Goal: Check status: Check status

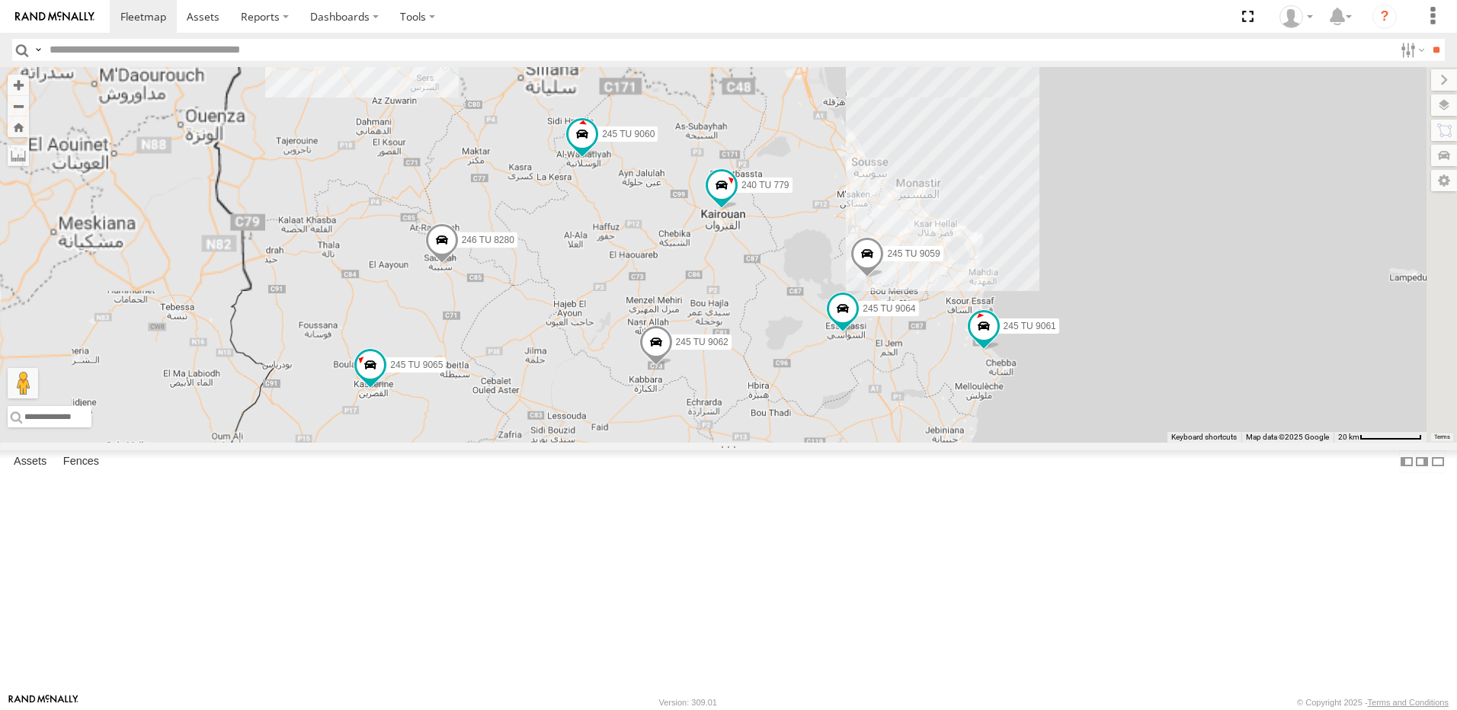
drag, startPoint x: 981, startPoint y: 274, endPoint x: 938, endPoint y: 503, distance: 233.4
click at [938, 443] on div "246 TU 8285 246 TU 8286 245 TU 4334 245 TU 9053 231 TU 3163 245 TU 9061 245 TU …" at bounding box center [728, 255] width 1457 height 376
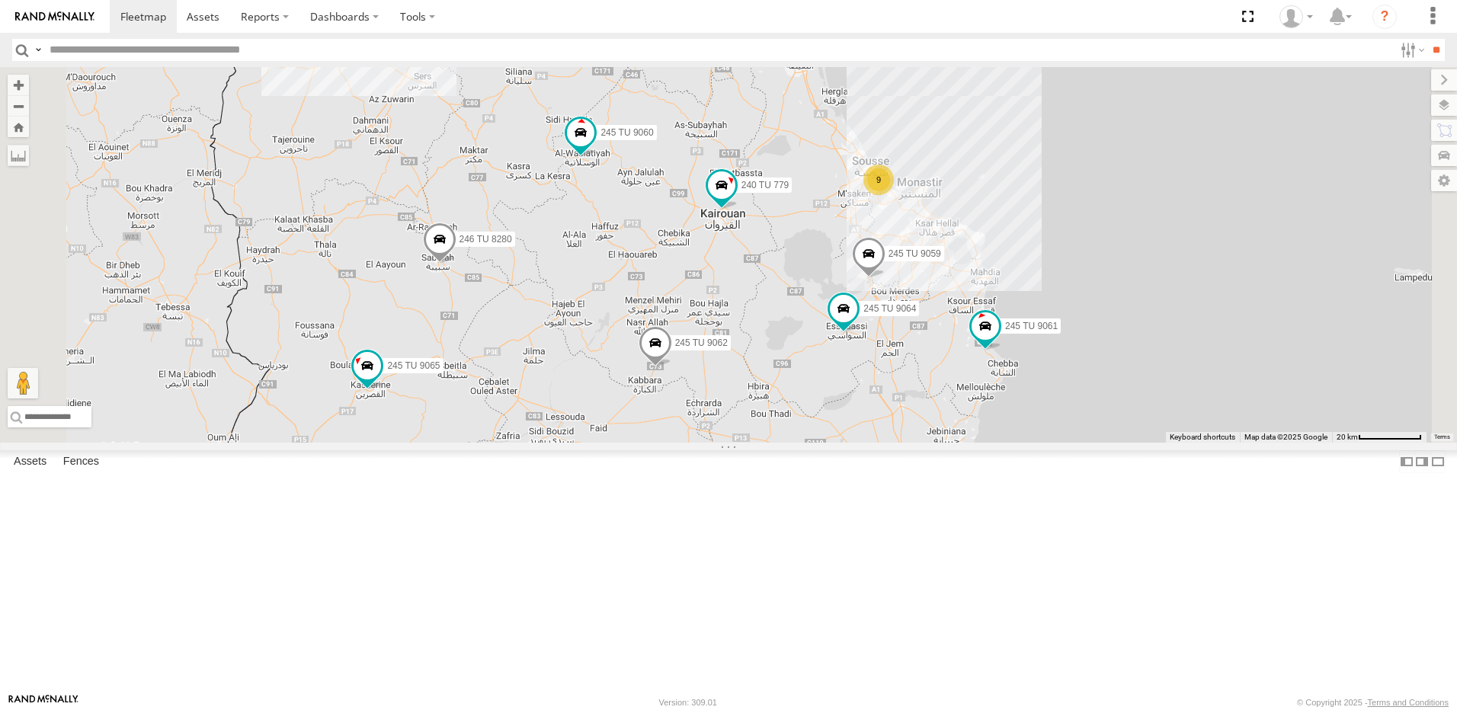
drag, startPoint x: 843, startPoint y: 470, endPoint x: 846, endPoint y: 507, distance: 37.5
click at [672, 367] on span at bounding box center [655, 346] width 34 height 41
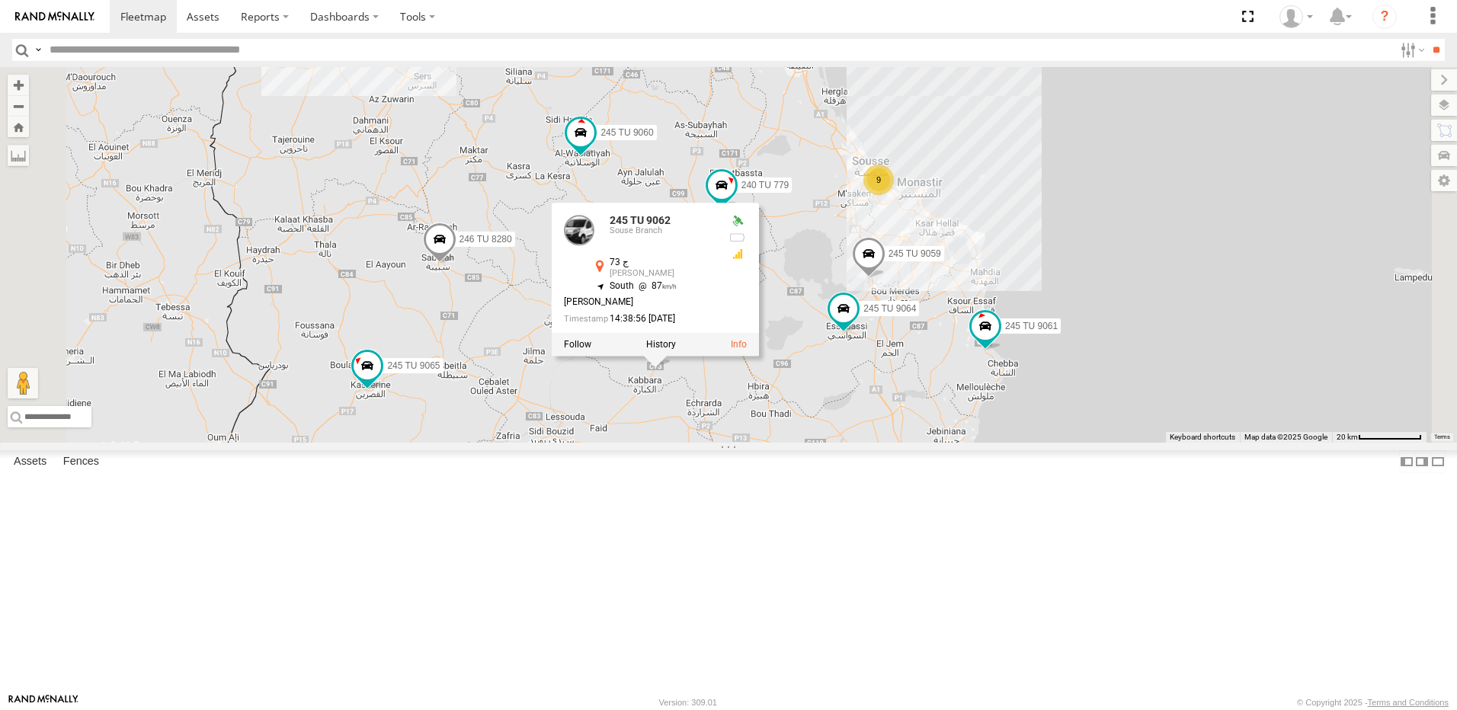
click at [920, 443] on div "246 TU 8285 246 TU 8286 245 TU 4334 245 TU 9053 231 TU 3163 245 TU 9061 245 TU …" at bounding box center [728, 255] width 1457 height 376
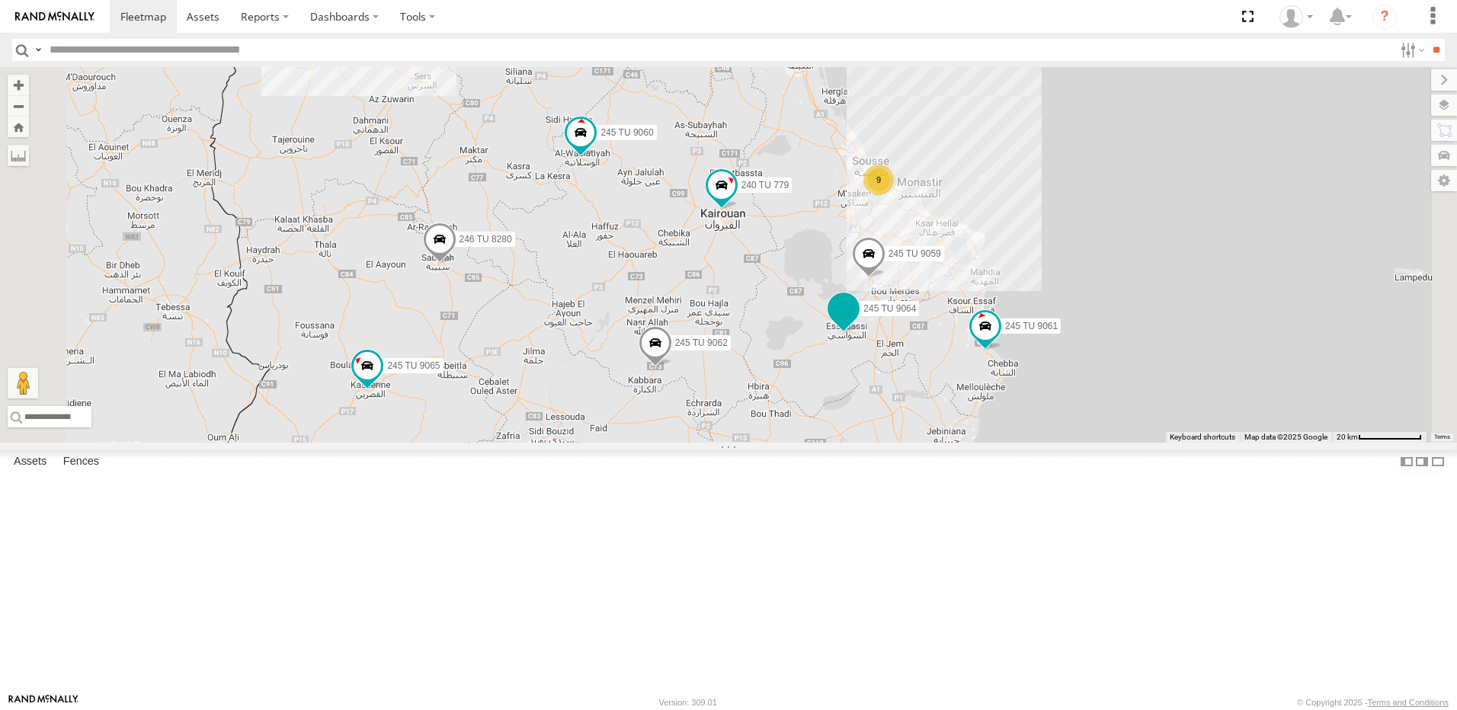
click at [857, 322] on span at bounding box center [843, 308] width 27 height 27
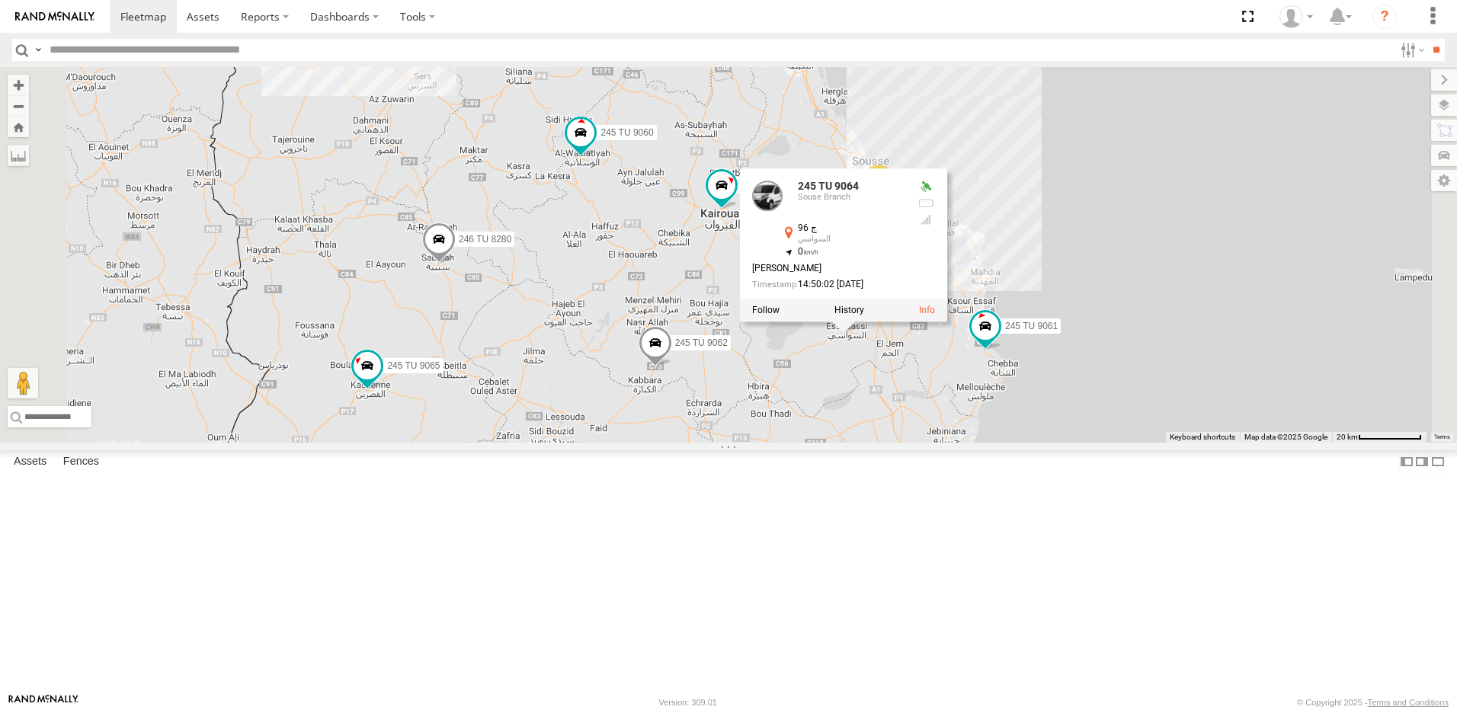
click at [1101, 443] on div "246 TU 8285 246 TU 8286 245 TU 4334 245 TU 9053 231 TU 3163 245 TU 9061 245 TU …" at bounding box center [728, 255] width 1457 height 376
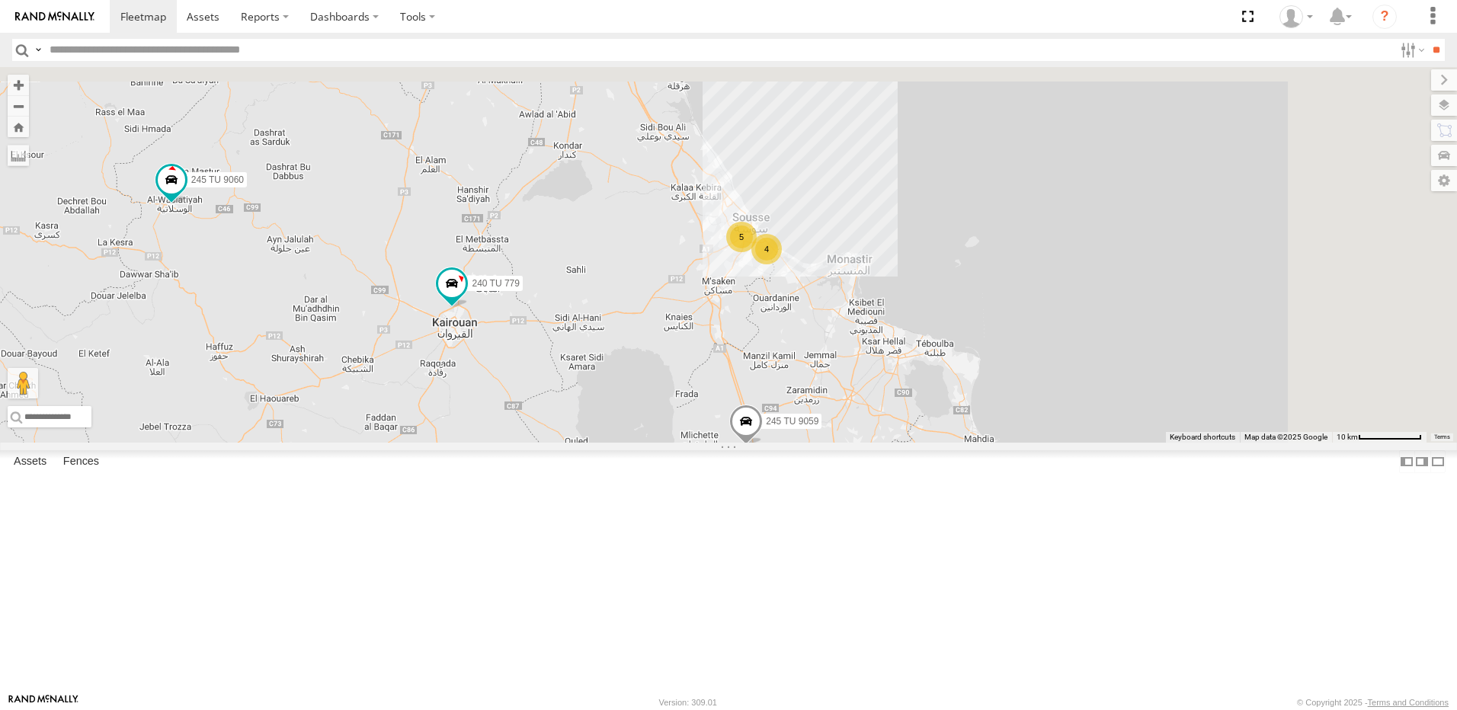
drag, startPoint x: 1092, startPoint y: 358, endPoint x: 1012, endPoint y: 602, distance: 256.6
click at [1012, 443] on div "246 TU 8285 246 TU 8286 245 TU 4334 245 TU 9053 231 TU 3163 245 TU 9061 245 TU …" at bounding box center [728, 255] width 1457 height 376
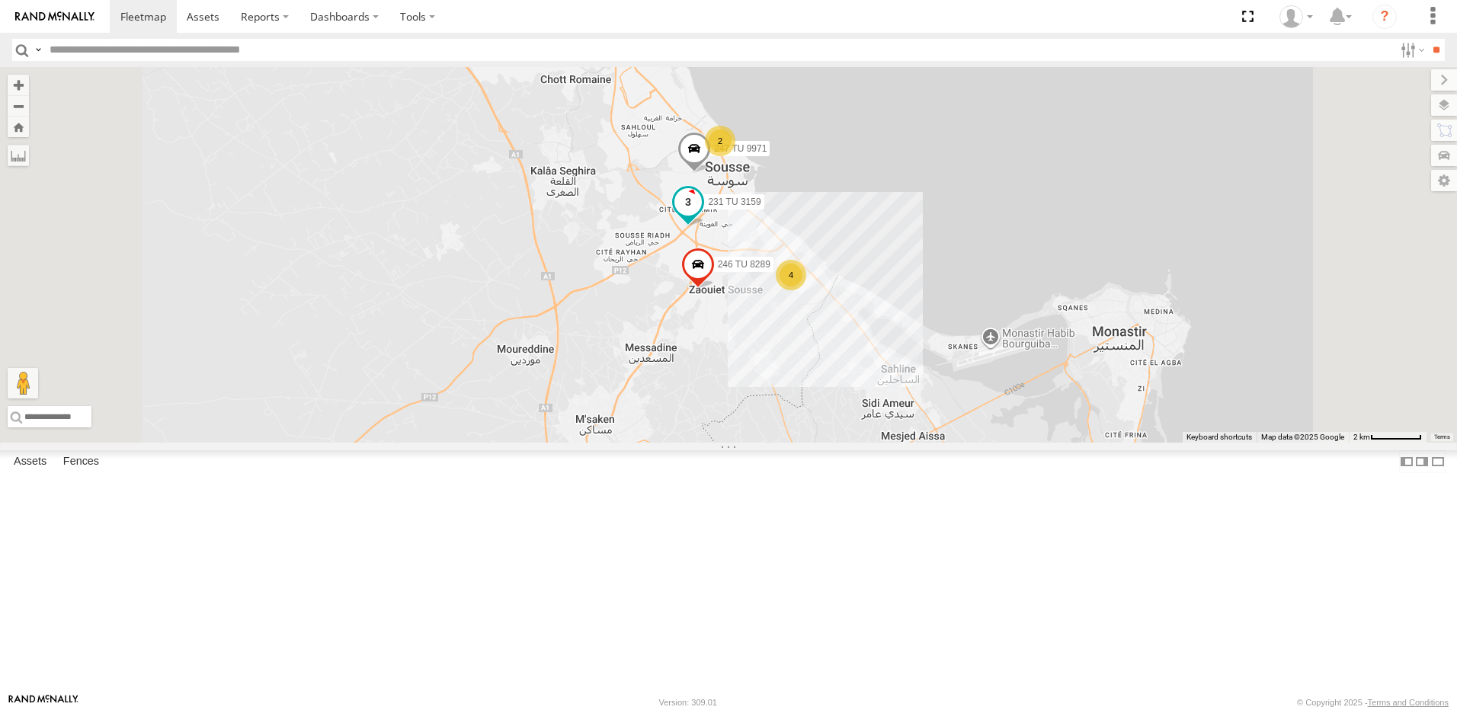
click at [702, 216] on span at bounding box center [687, 201] width 27 height 27
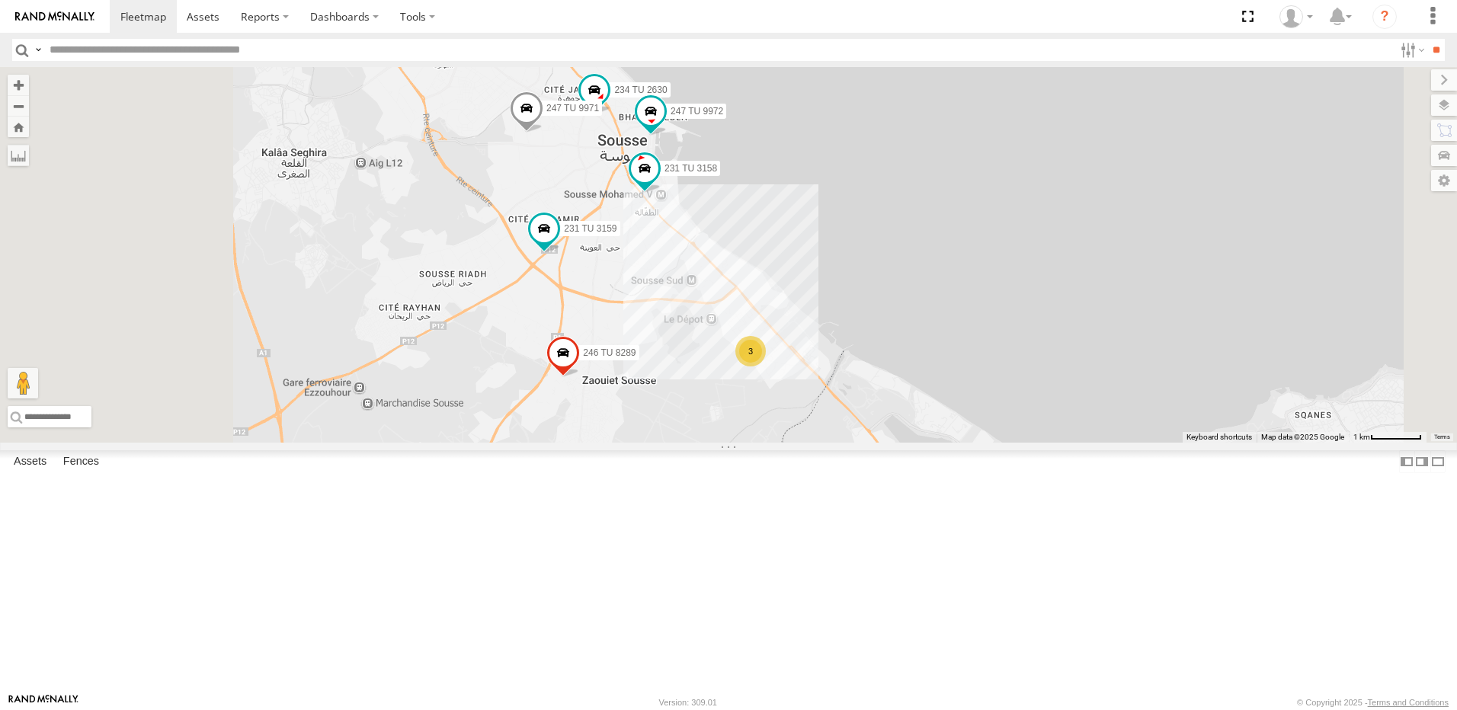
drag, startPoint x: 875, startPoint y: 412, endPoint x: 937, endPoint y: 377, distance: 71.0
click at [937, 377] on div "231 TU 3159 246 TU 8289 245 TU 9059 240 TU 779 3 234 TU 2630 247 TU 9971 231 TU…" at bounding box center [728, 255] width 1457 height 376
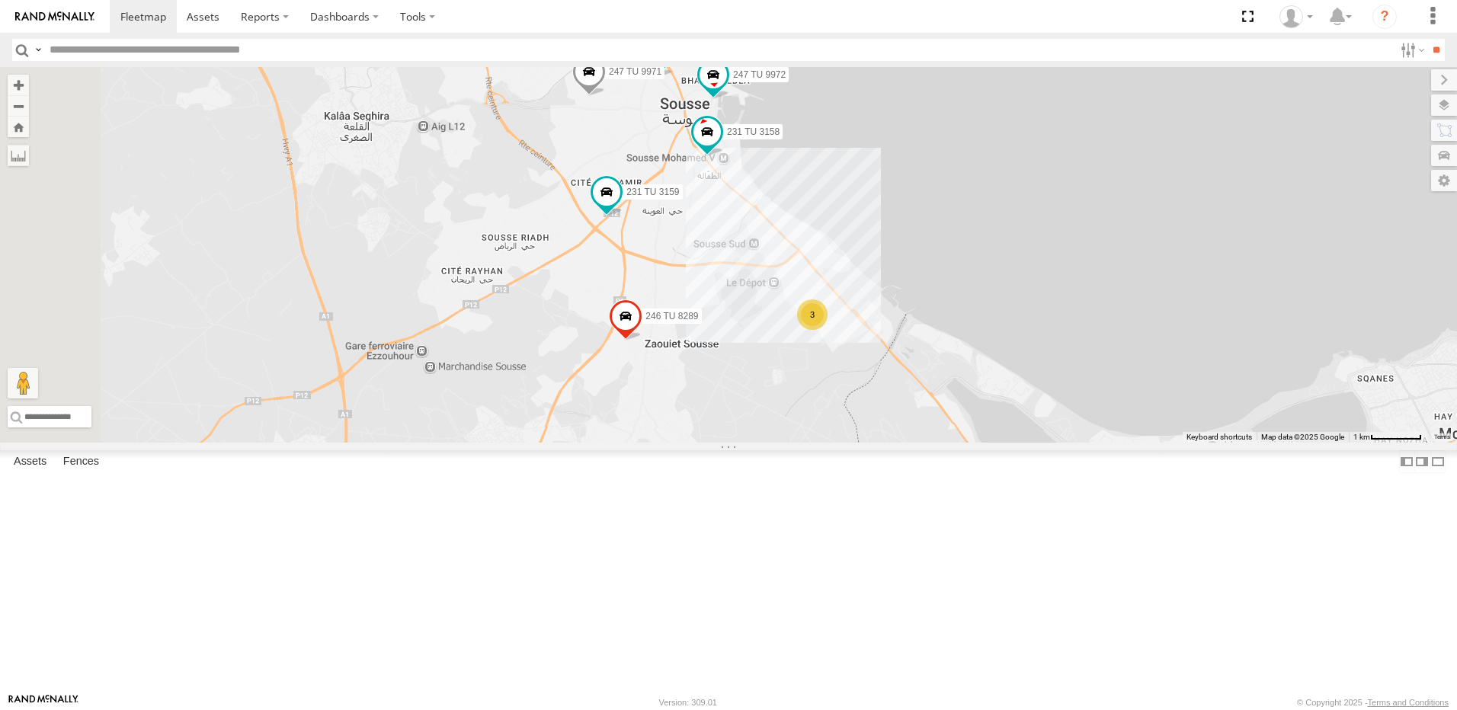
drag, startPoint x: 686, startPoint y: 487, endPoint x: 805, endPoint y: 391, distance: 152.8
click at [802, 393] on div "231 TU 3159 246 TU 8289 245 TU 9059 240 TU 779 3 234 TU 2630 247 TU 9971 231 TU…" at bounding box center [728, 255] width 1457 height 376
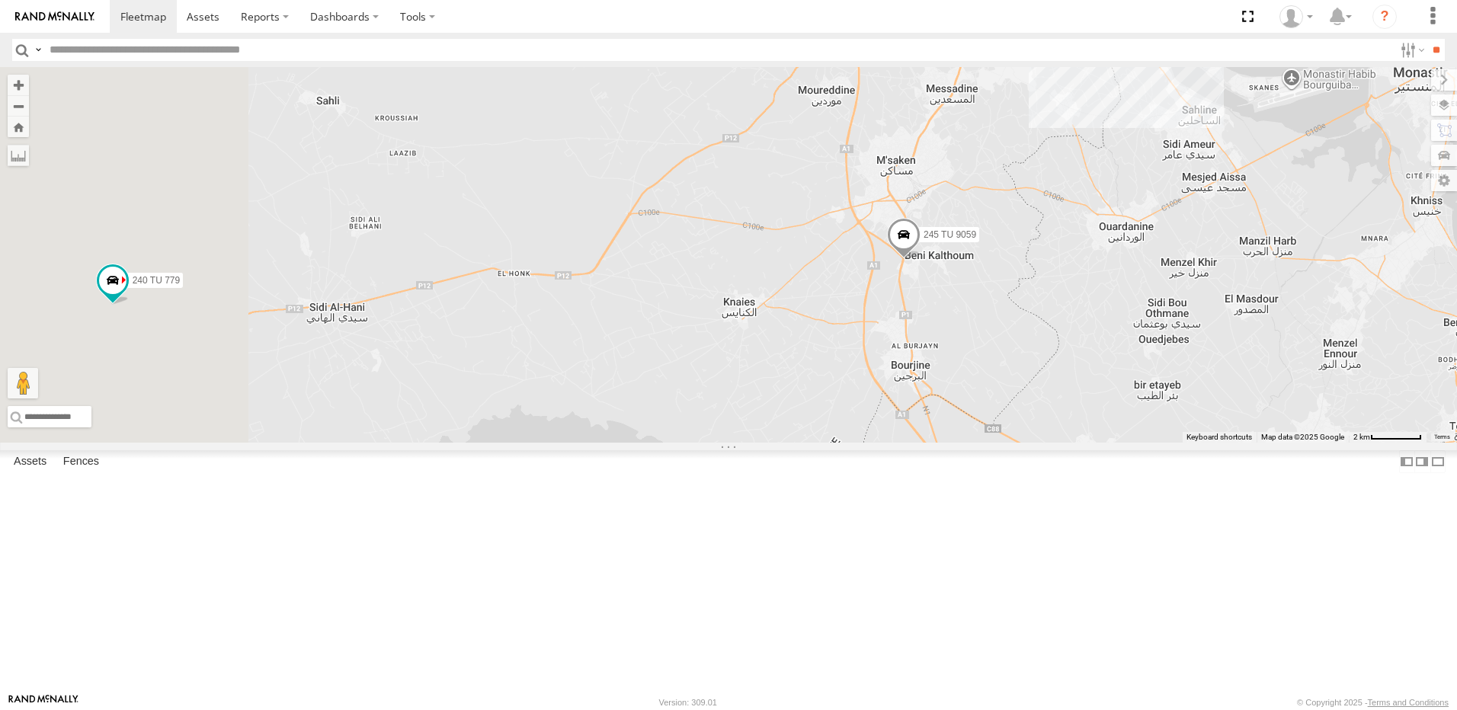
drag, startPoint x: 783, startPoint y: 377, endPoint x: 804, endPoint y: 366, distance: 23.2
click at [804, 366] on div "231 TU 3159 246 TU 8289 245 TU 9059 240 TU 779 234 TU 2630 247 TU 9971 231 TU 3…" at bounding box center [728, 255] width 1457 height 376
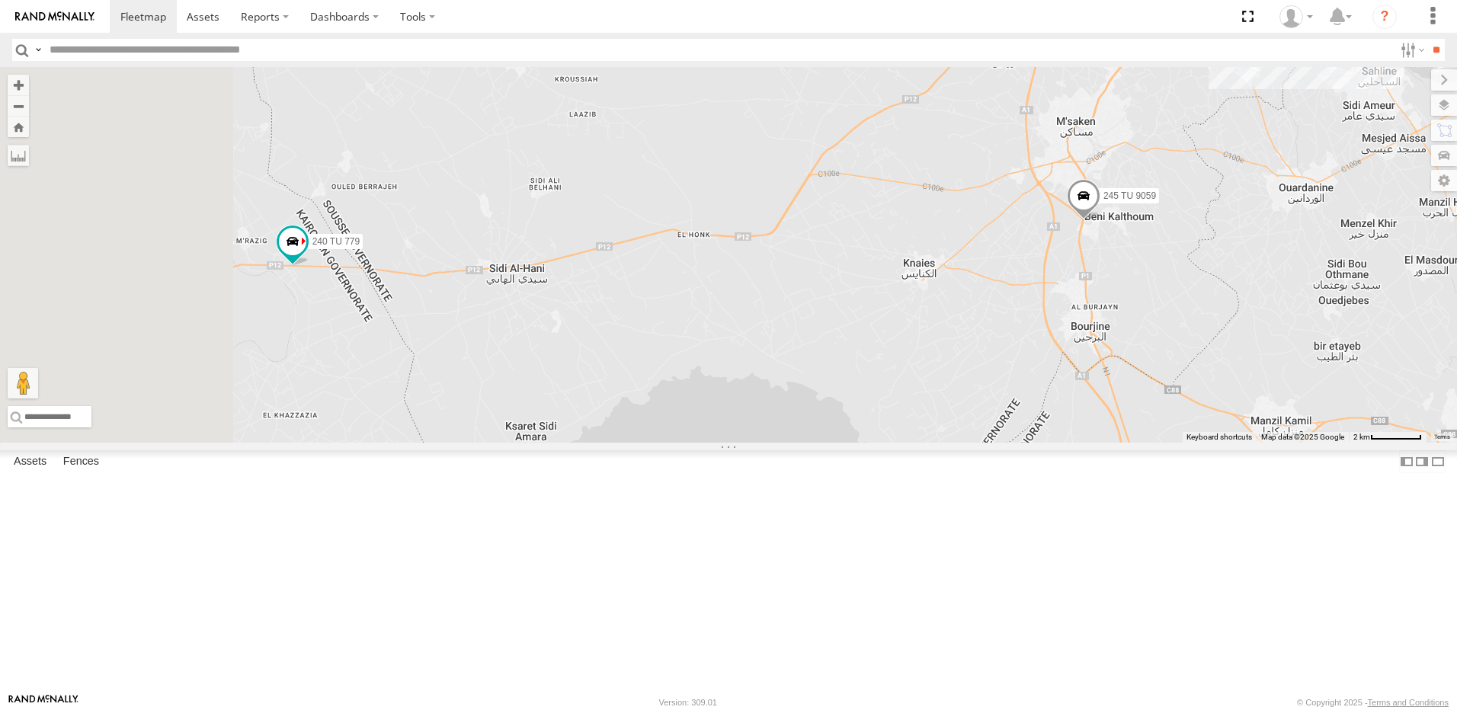
drag, startPoint x: 628, startPoint y: 453, endPoint x: 783, endPoint y: 427, distance: 157.6
click at [783, 427] on div "231 TU 3159 246 TU 8289 245 TU 9059 240 TU 779 234 TU 2630 247 TU 9971 231 TU 3…" at bounding box center [728, 255] width 1457 height 376
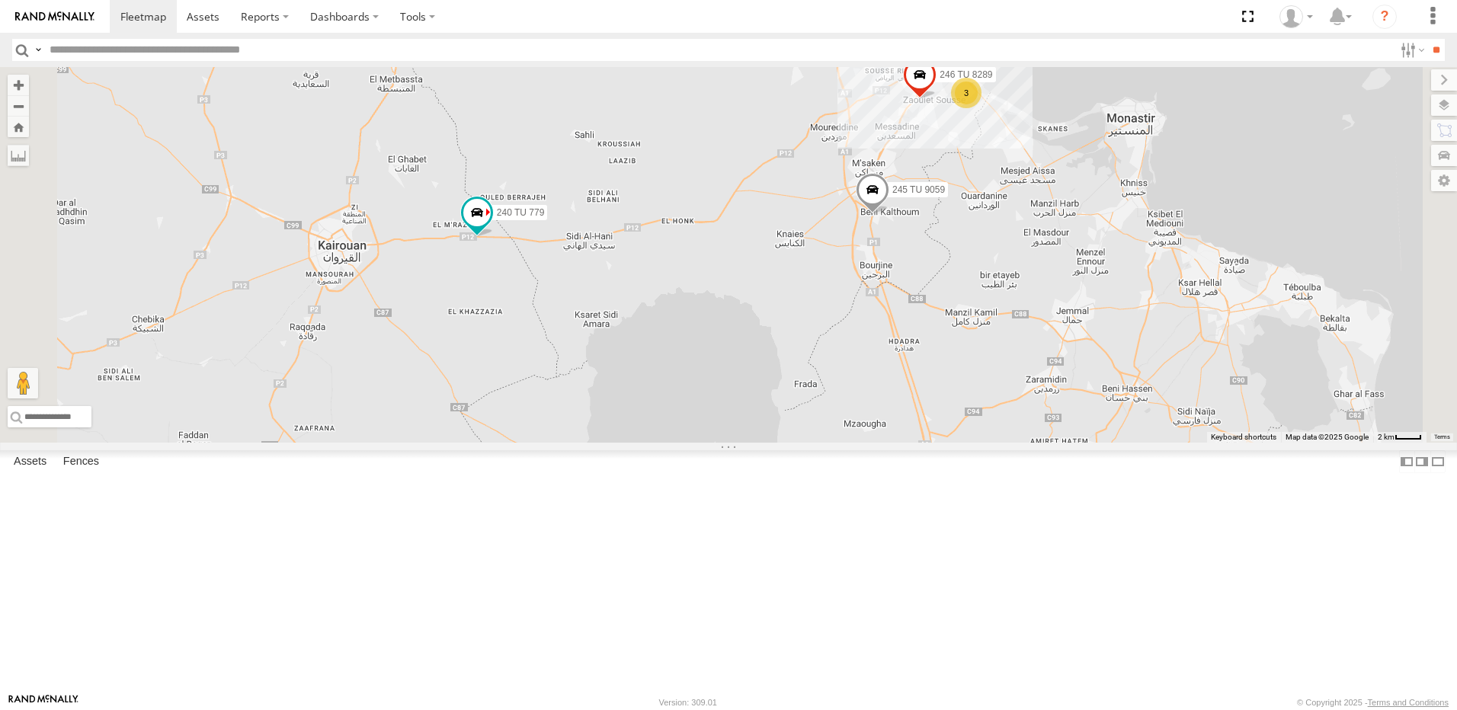
drag, startPoint x: 889, startPoint y: 424, endPoint x: 951, endPoint y: 365, distance: 85.7
click at [950, 366] on div "231 TU 3159 246 TU 8289 245 TU 9059 240 TU 779 3 4" at bounding box center [728, 255] width 1457 height 376
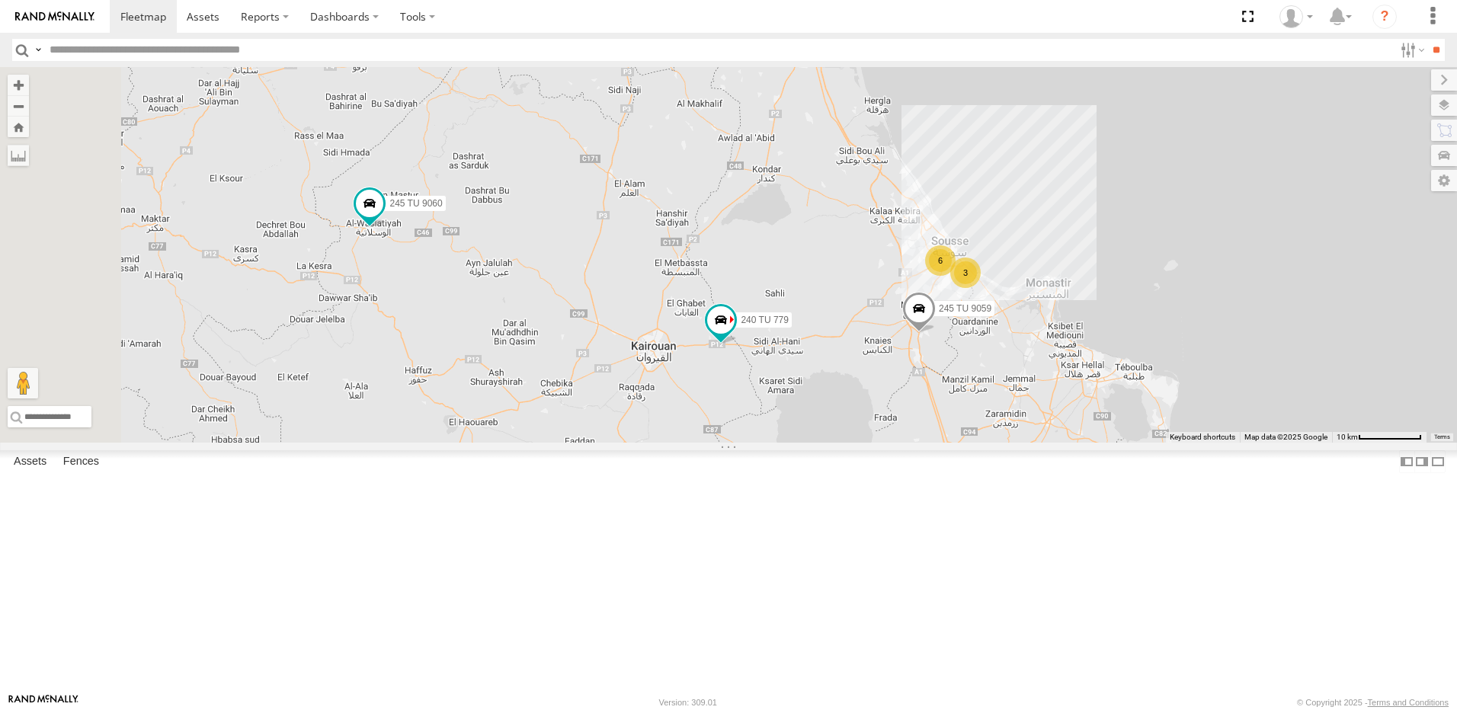
drag, startPoint x: 742, startPoint y: 264, endPoint x: 803, endPoint y: 485, distance: 228.5
click at [803, 443] on div "245 TU 9059 240 TU 779 3 6 245 TU 9061 245 TU 9062 245 TU 9060 245 TU 9064" at bounding box center [728, 255] width 1457 height 376
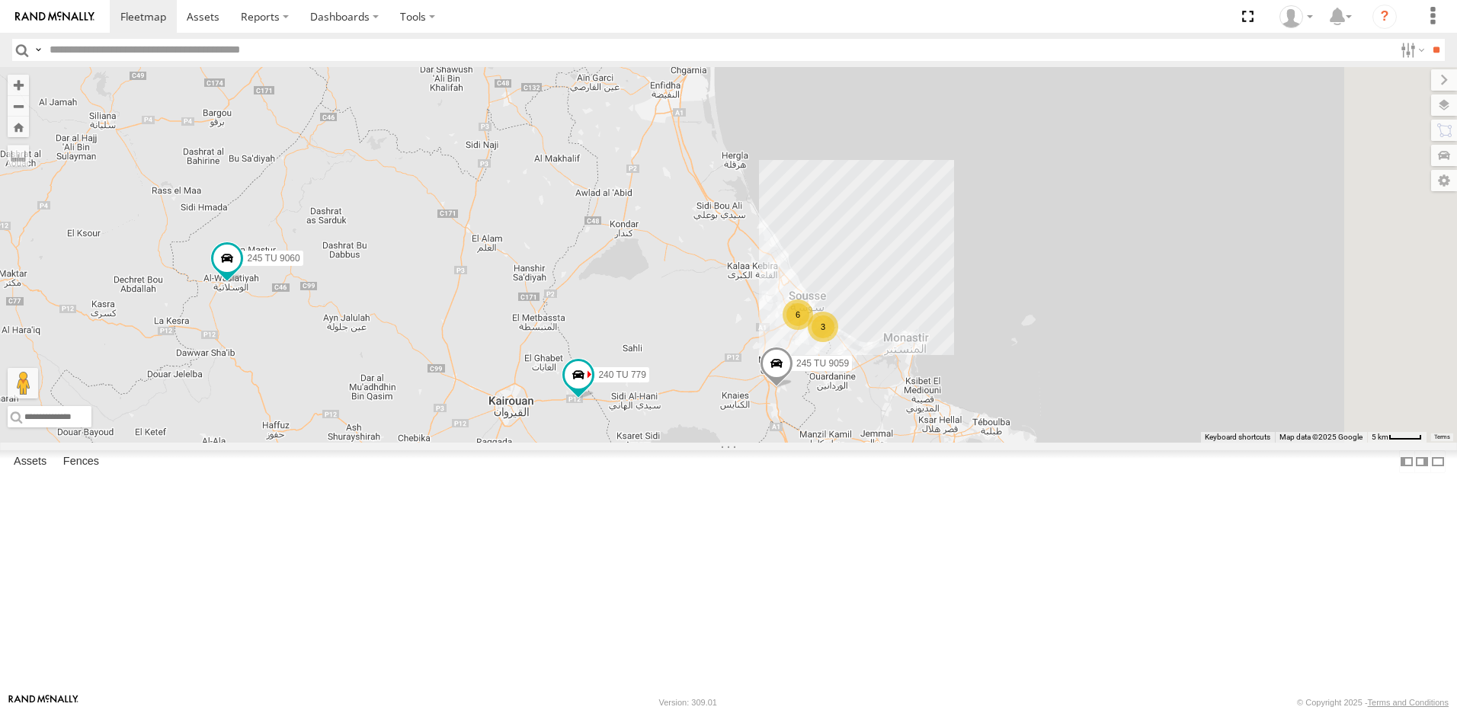
drag, startPoint x: 936, startPoint y: 395, endPoint x: 738, endPoint y: 353, distance: 202.5
click at [738, 353] on div "245 TU 9059 240 TU 779 3 6 245 TU 9061 245 TU 9062 245 TU 9060 245 TU 9064" at bounding box center [728, 255] width 1457 height 376
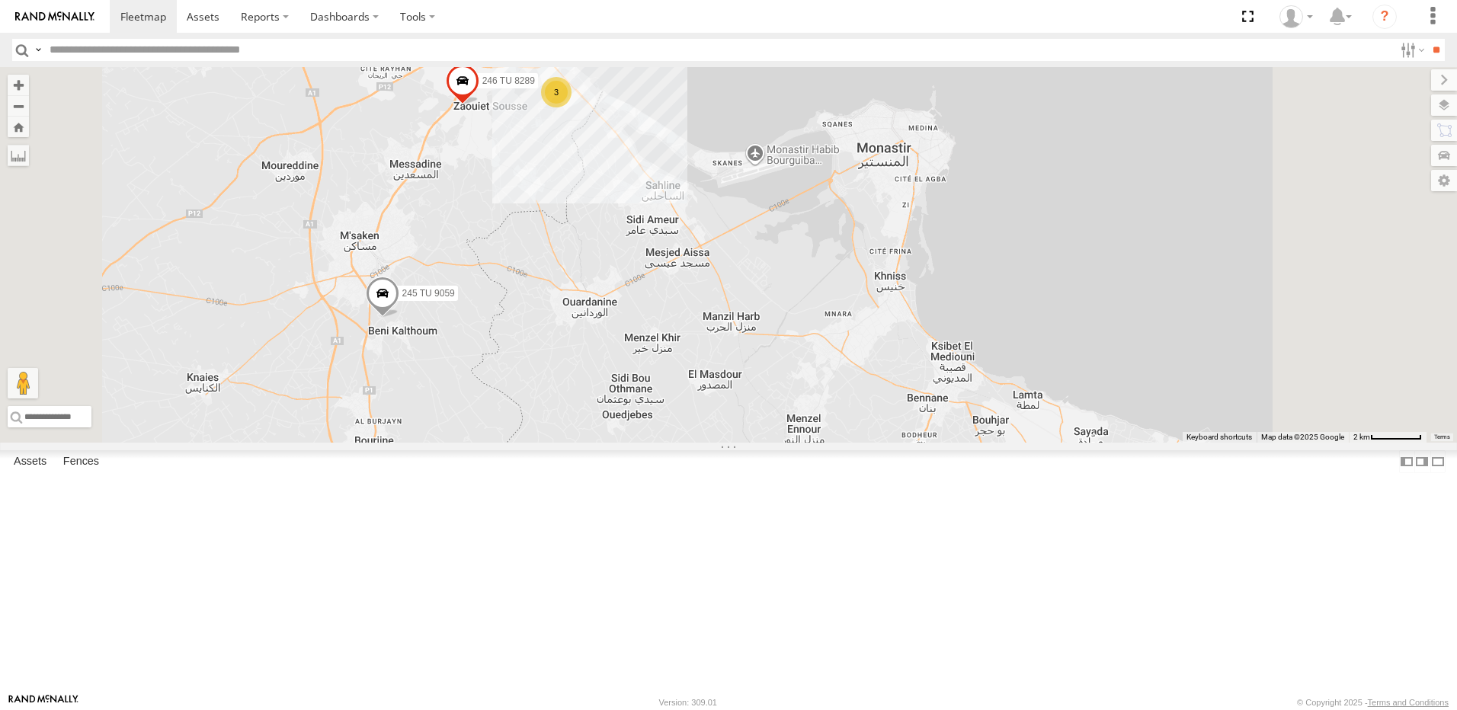
drag, startPoint x: 855, startPoint y: 382, endPoint x: 767, endPoint y: 171, distance: 228.5
click at [767, 171] on div "245 TU 9059 240 TU 779 245 TU 9061 245 TU 9062 245 TU 9060 245 TU 9064 231 TU 3…" at bounding box center [728, 255] width 1457 height 376
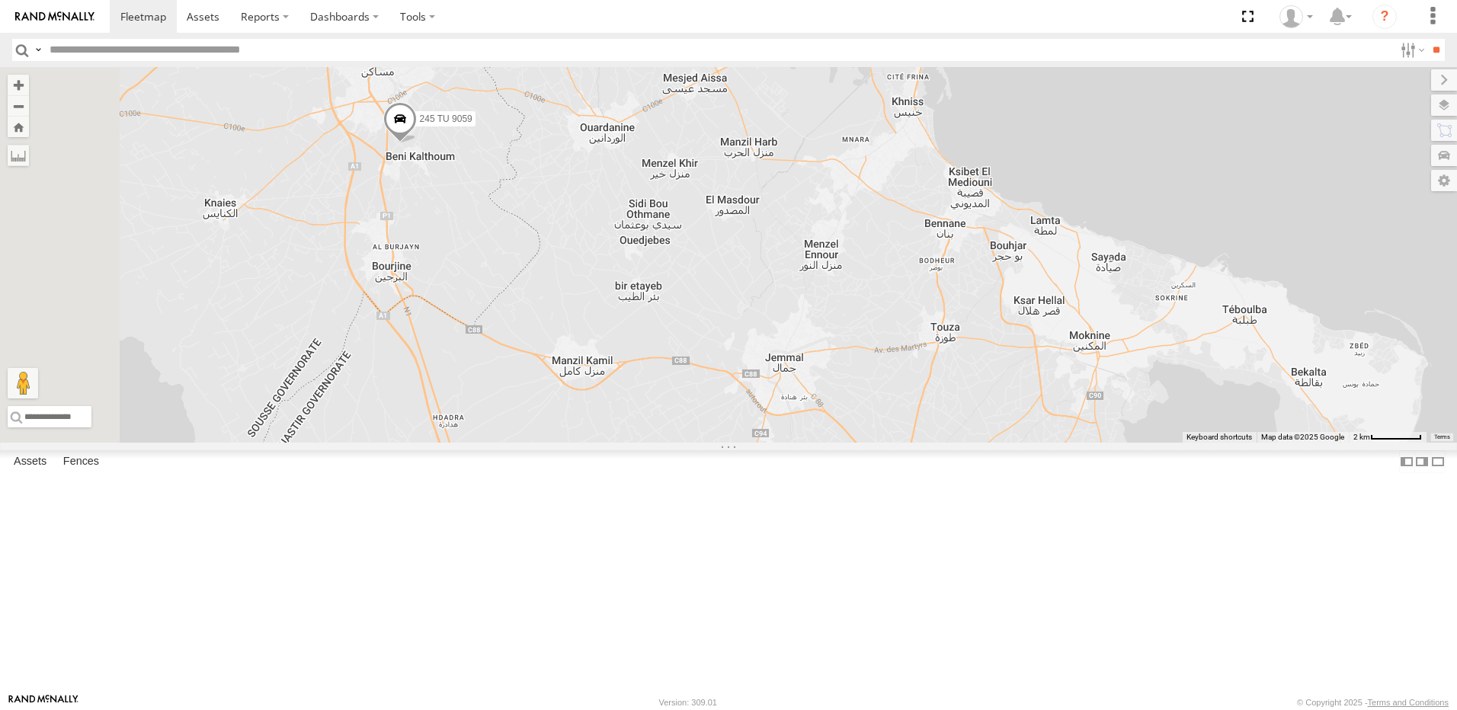
drag, startPoint x: 620, startPoint y: 411, endPoint x: 649, endPoint y: 344, distance: 73.0
click at [649, 344] on div "245 TU 9059 240 TU 779 245 TU 9061 245 TU 9062 245 TU 9060 245 TU 9064 231 TU 3…" at bounding box center [728, 255] width 1457 height 376
